Goal: Obtain resource: Obtain resource

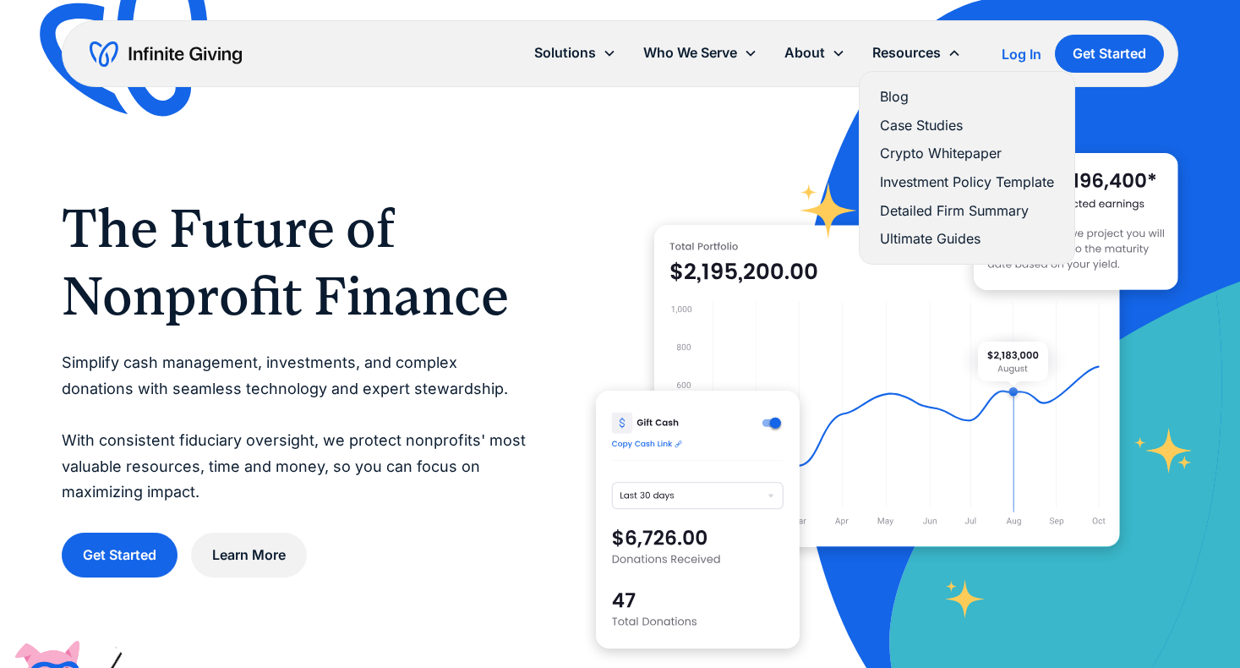
click at [898, 180] on link "Investment Policy Template" at bounding box center [967, 182] width 174 height 23
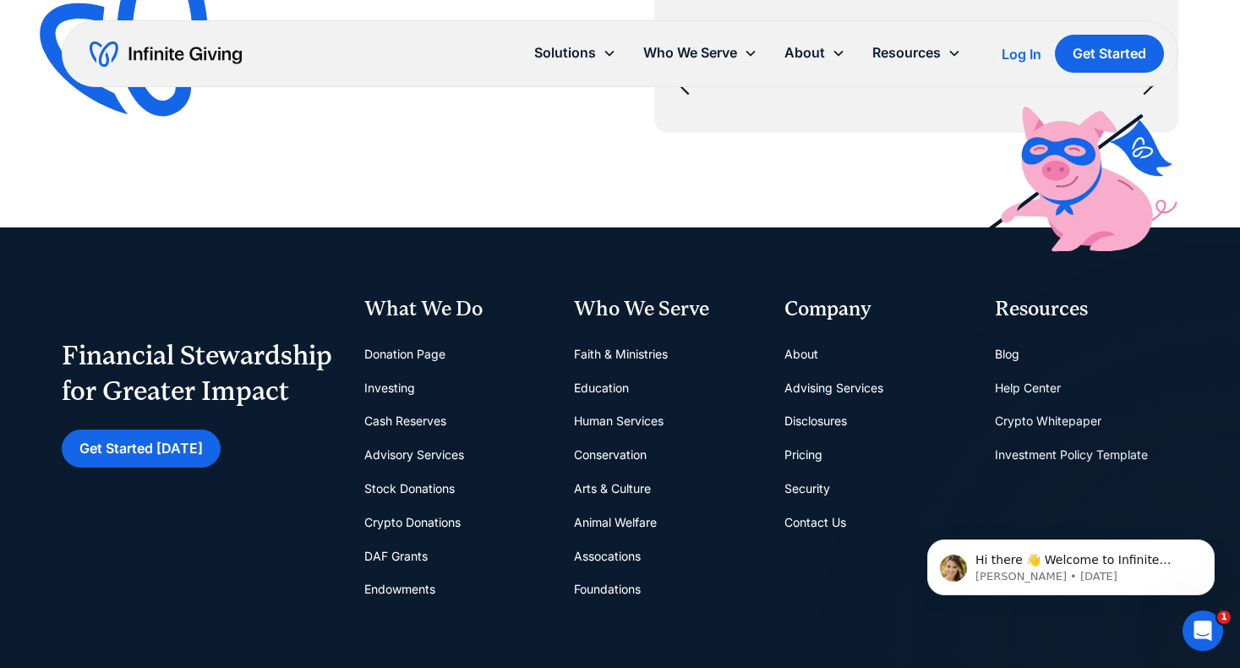
scroll to position [6713, 0]
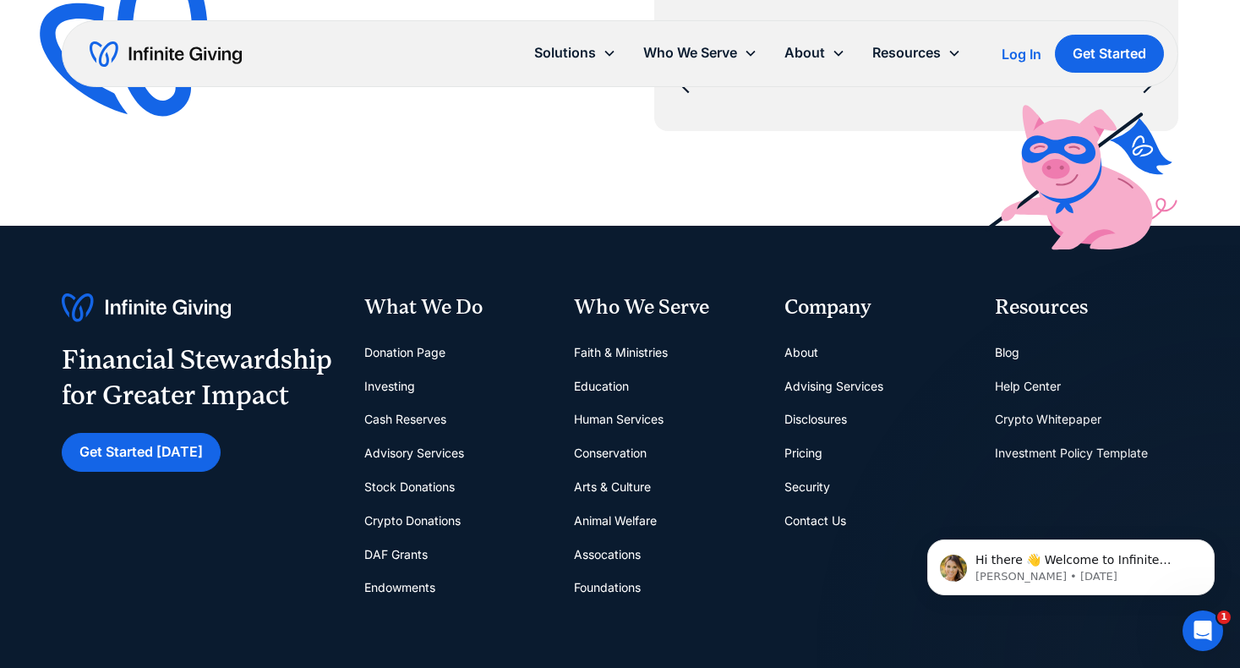
click at [820, 417] on link "Disclosures" at bounding box center [815, 419] width 63 height 34
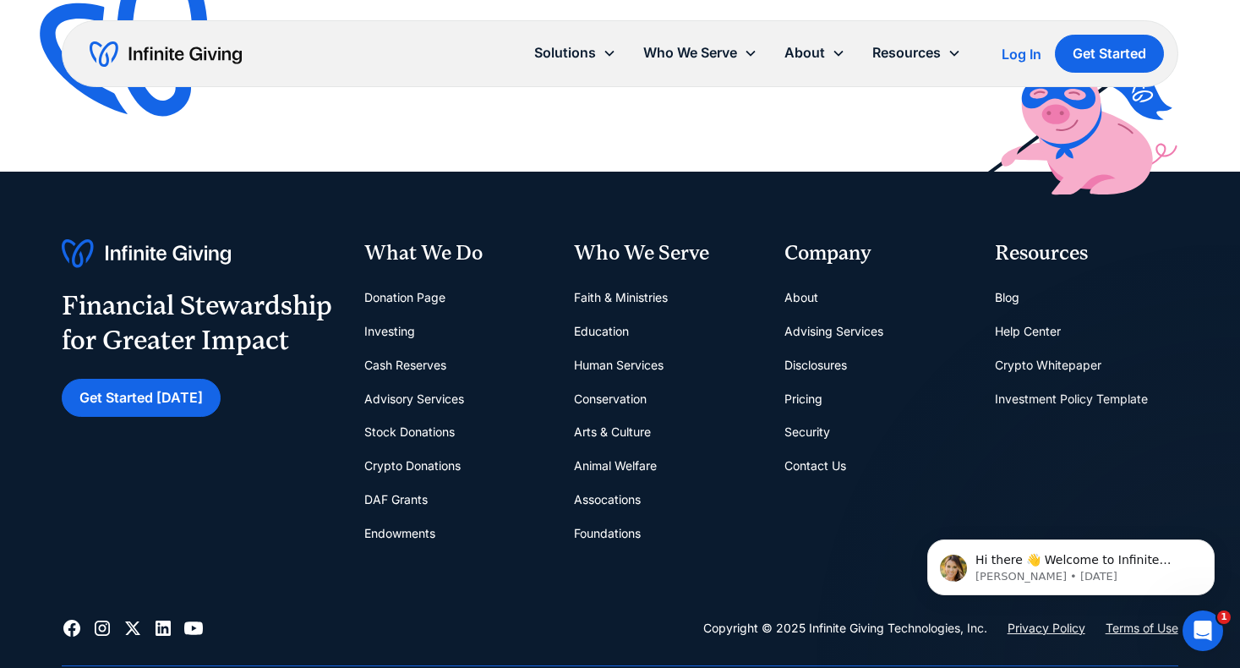
scroll to position [2060, 0]
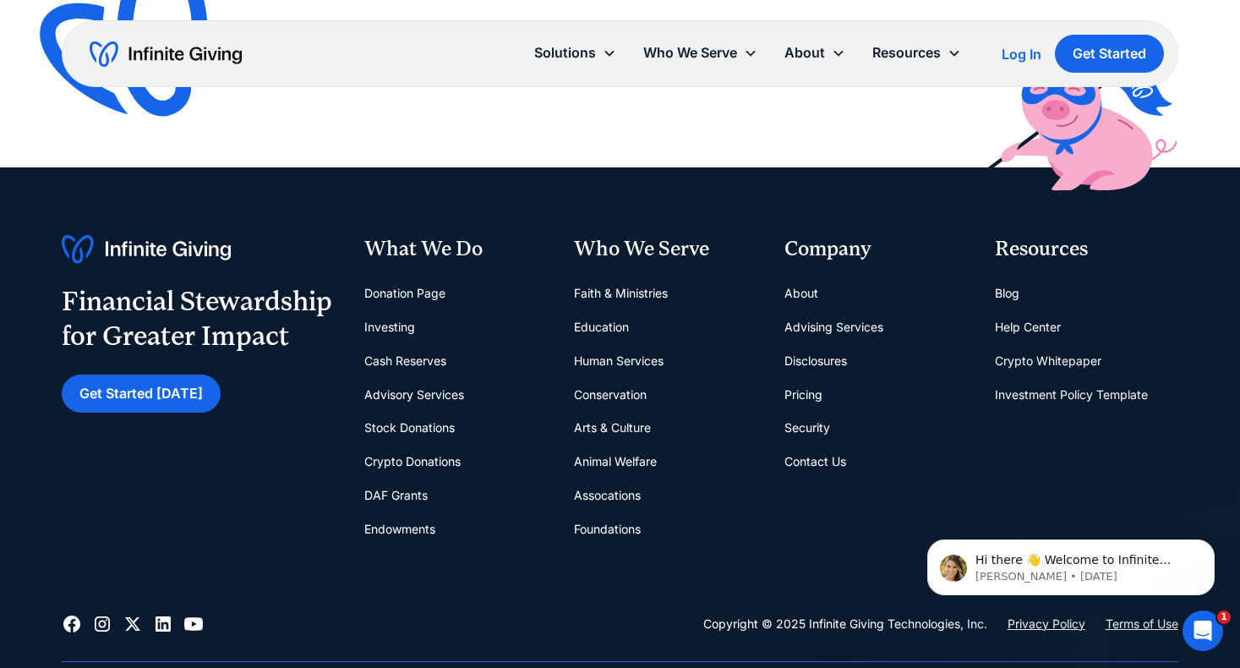
click at [801, 411] on link "Security" at bounding box center [807, 428] width 46 height 34
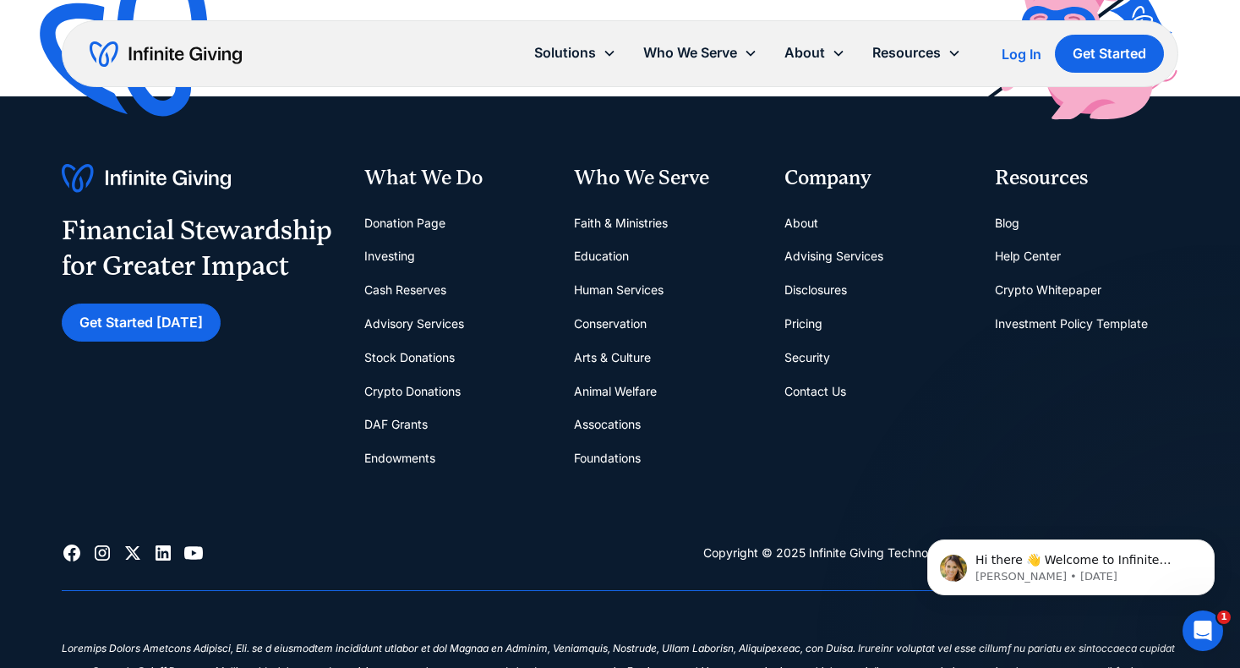
scroll to position [2592, 0]
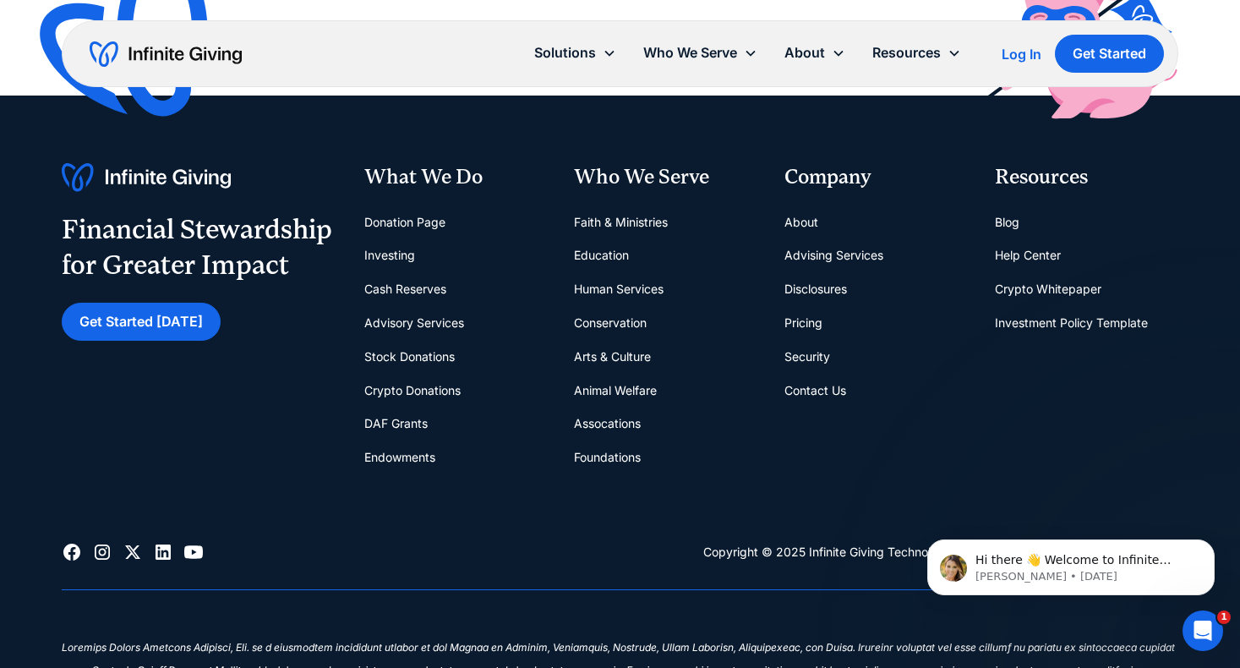
click at [835, 284] on link "Disclosures" at bounding box center [815, 289] width 63 height 34
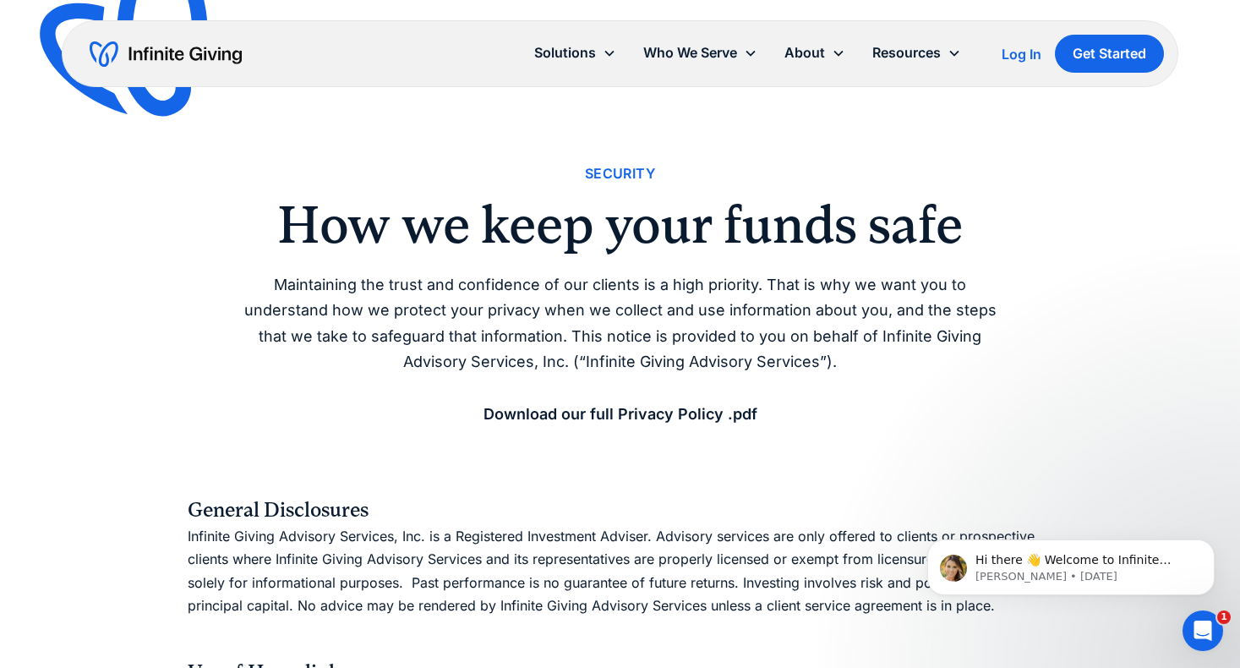
click at [679, 412] on strong "Download our full Privacy Policy .pdf" at bounding box center [620, 414] width 274 height 18
